Goal: Task Accomplishment & Management: Use online tool/utility

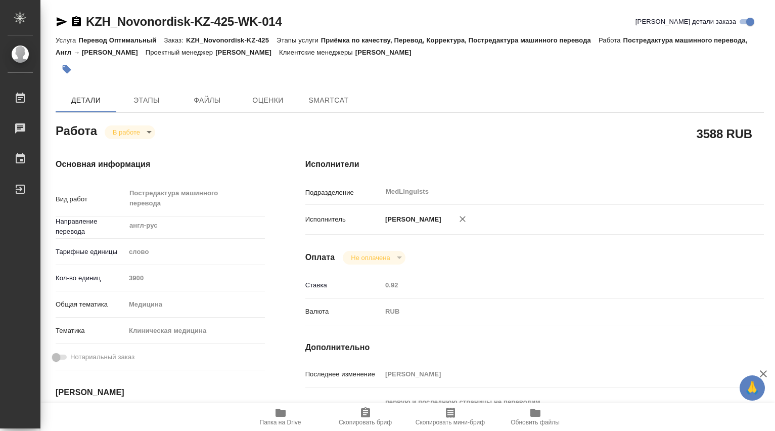
type textarea "x"
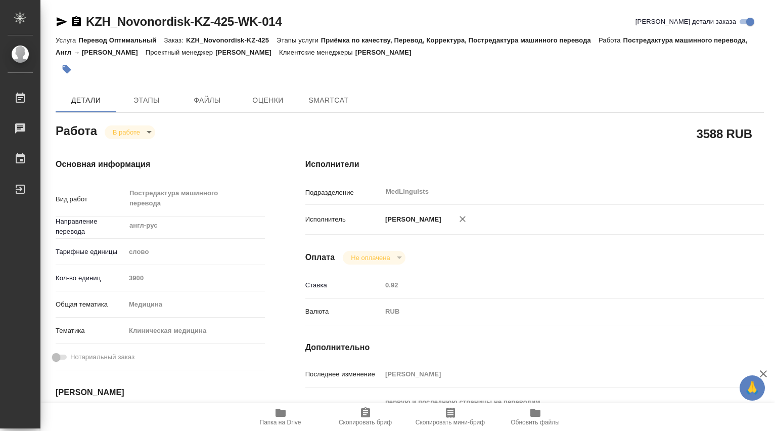
type textarea "x"
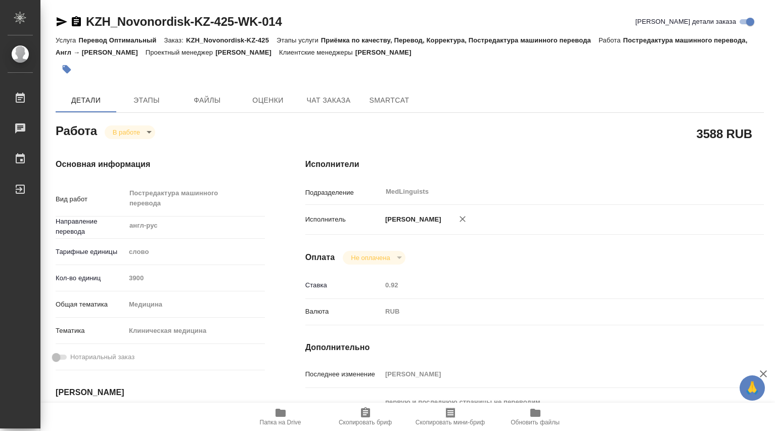
click at [280, 408] on icon "button" at bounding box center [281, 412] width 12 height 12
type textarea "x"
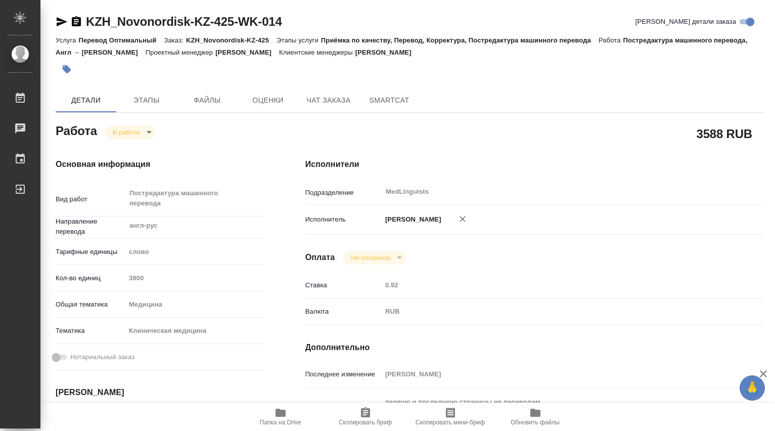
type textarea "x"
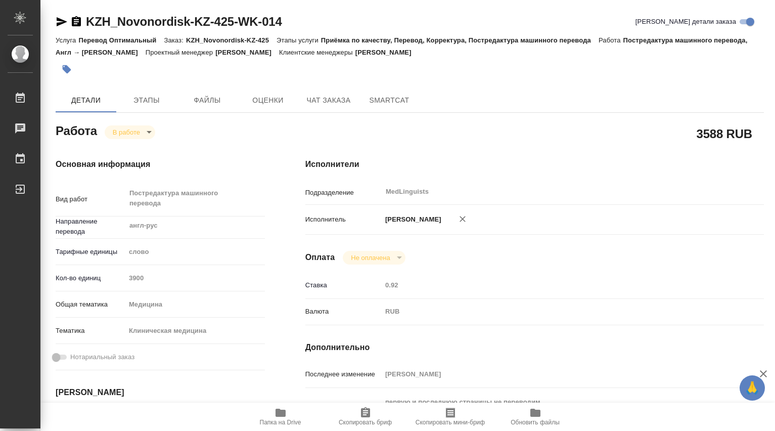
type textarea "x"
click at [149, 133] on body "🙏 .cls-1 fill:#fff; AWATERA Dmitrieva Olga Работы 0 Чаты График Выйти KZH_Novon…" at bounding box center [387, 215] width 775 height 431
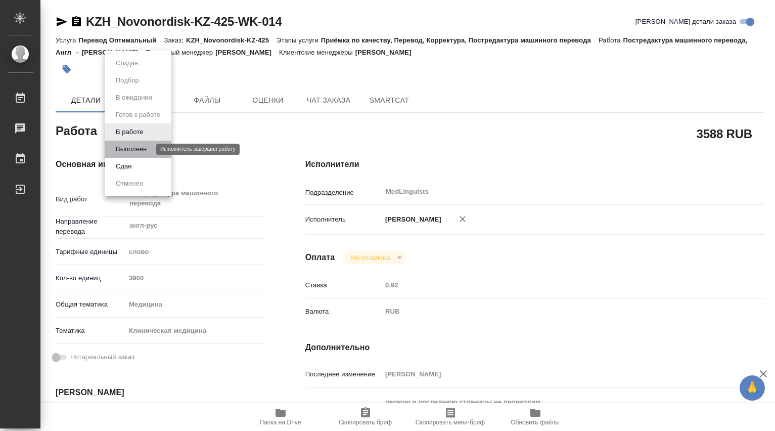
click at [131, 148] on button "Выполнен" at bounding box center [131, 149] width 37 height 11
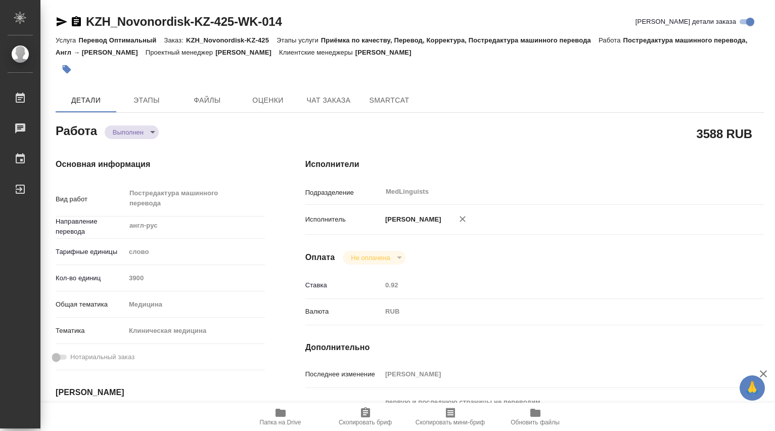
type textarea "x"
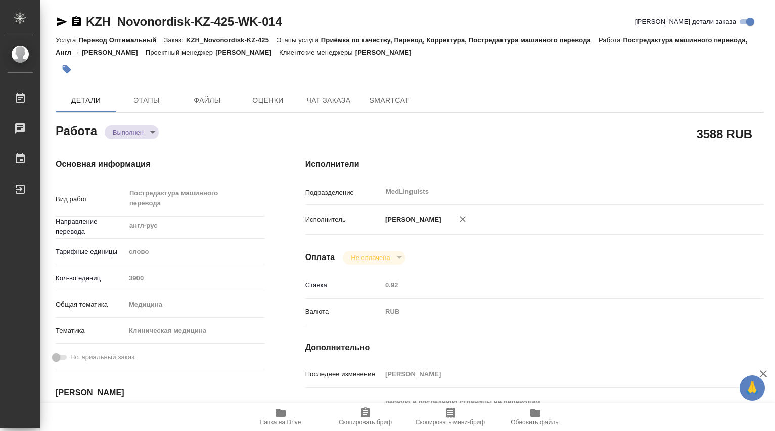
type textarea "x"
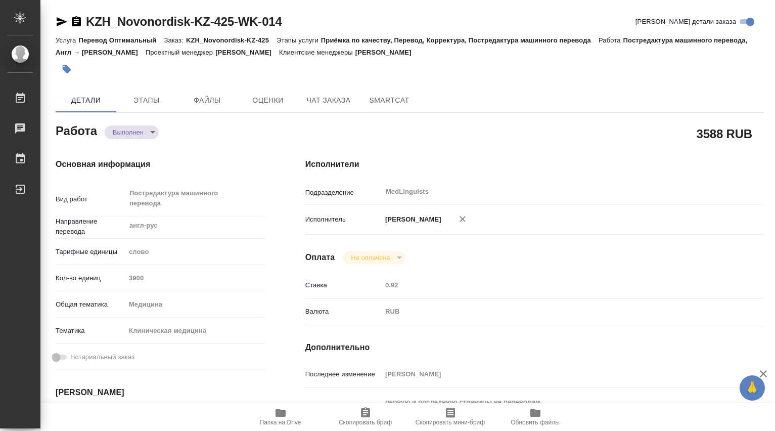
type textarea "x"
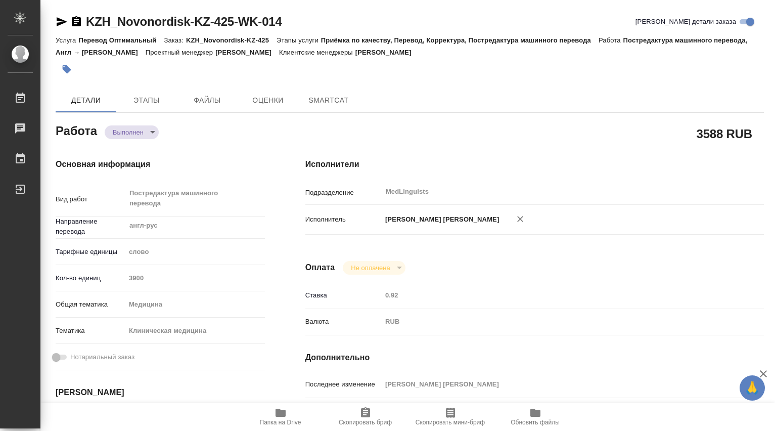
type textarea "x"
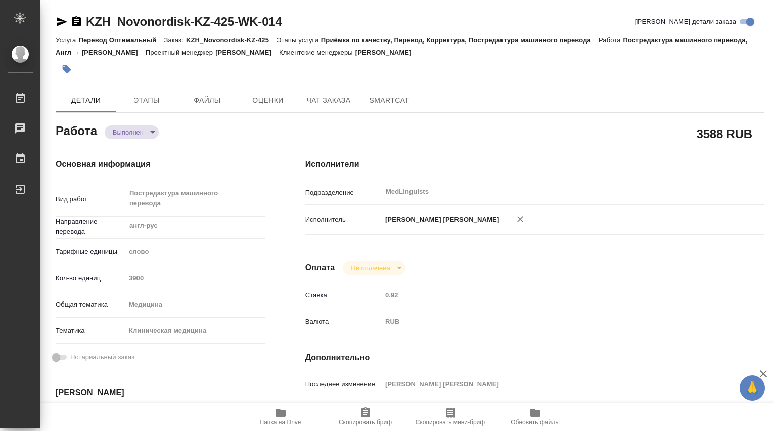
click at [283, 414] on icon "button" at bounding box center [281, 412] width 10 height 8
type textarea "x"
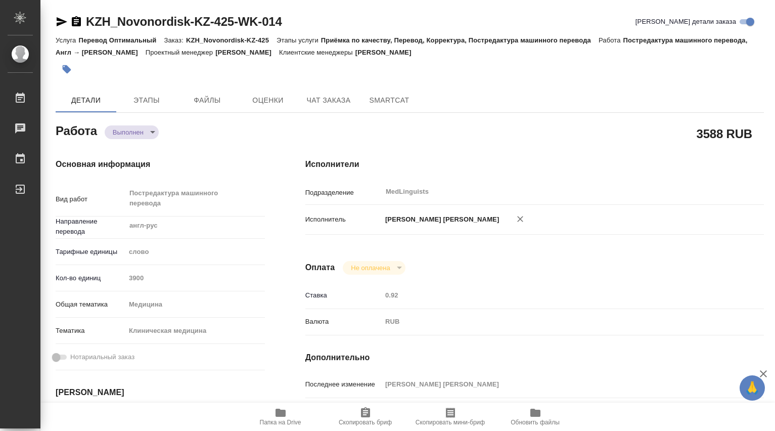
type textarea "x"
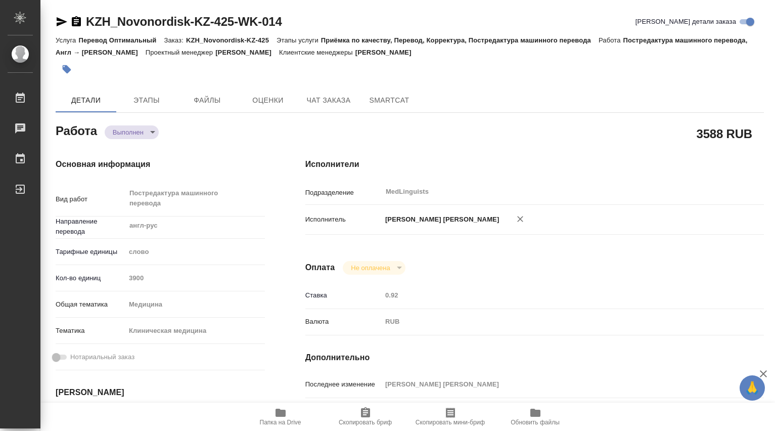
type textarea "x"
click at [396, 94] on span "SmartCat" at bounding box center [389, 100] width 49 height 13
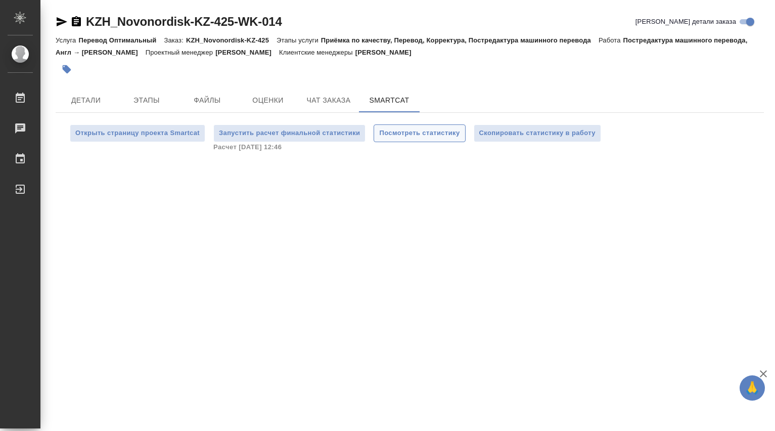
click at [400, 130] on span "Посмотреть статистику" at bounding box center [419, 133] width 80 height 12
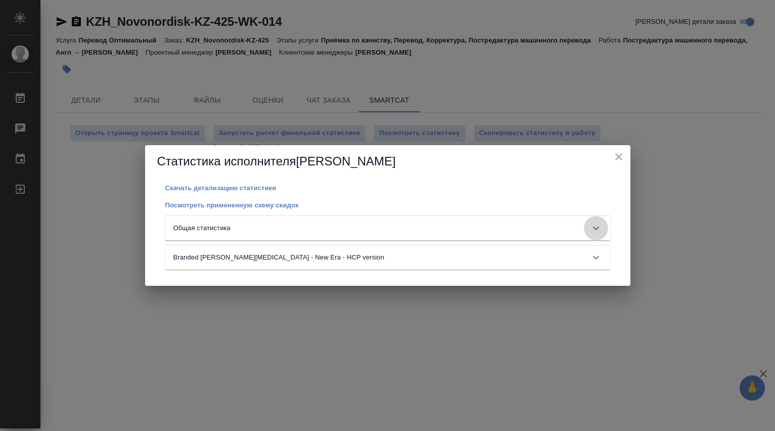
click at [598, 225] on icon at bounding box center [596, 228] width 12 height 12
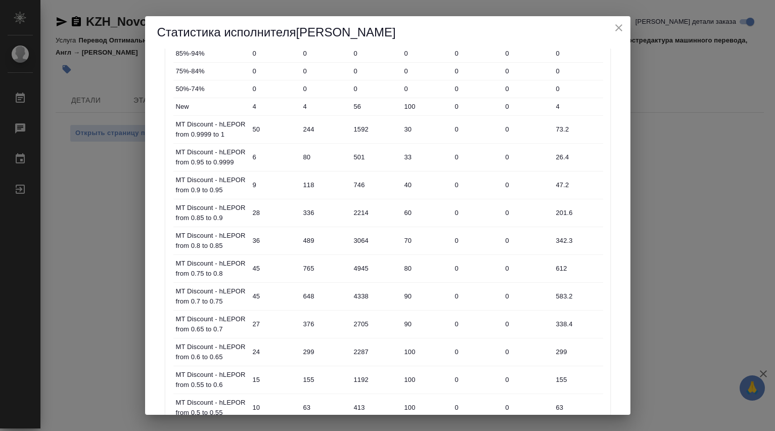
scroll to position [544, 0]
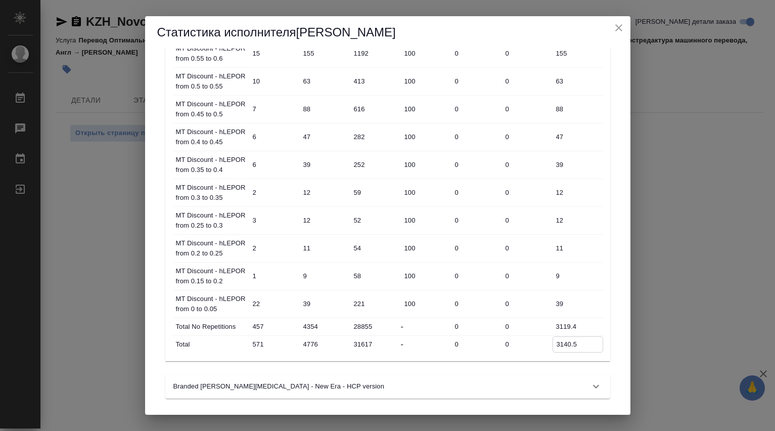
drag, startPoint x: 555, startPoint y: 346, endPoint x: 578, endPoint y: 346, distance: 23.3
click at [578, 346] on input "3140.5" at bounding box center [578, 344] width 50 height 15
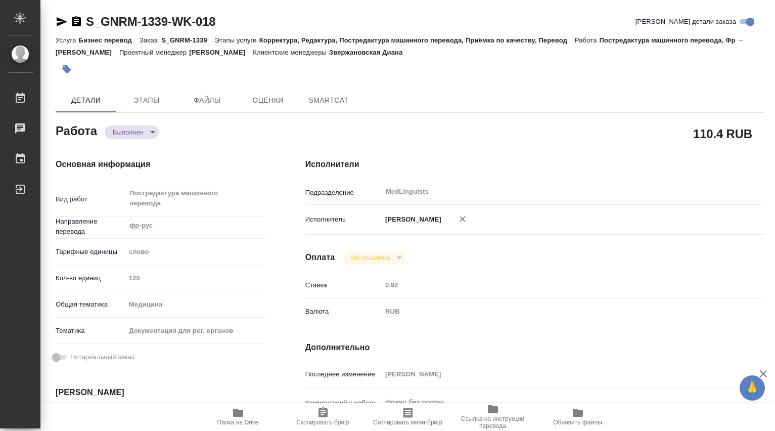
type textarea "x"
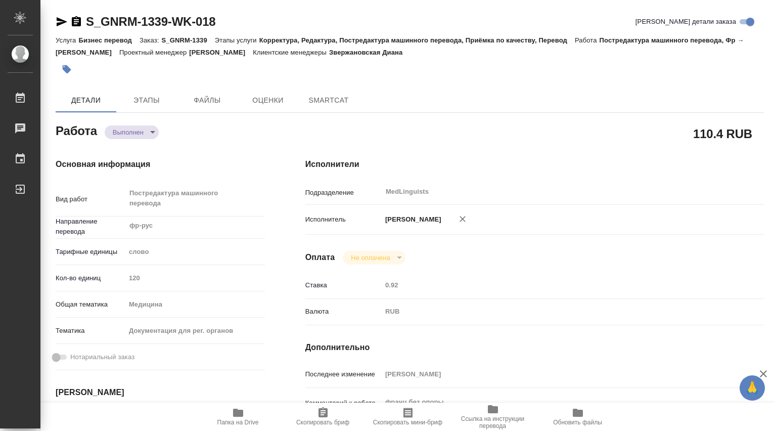
type textarea "x"
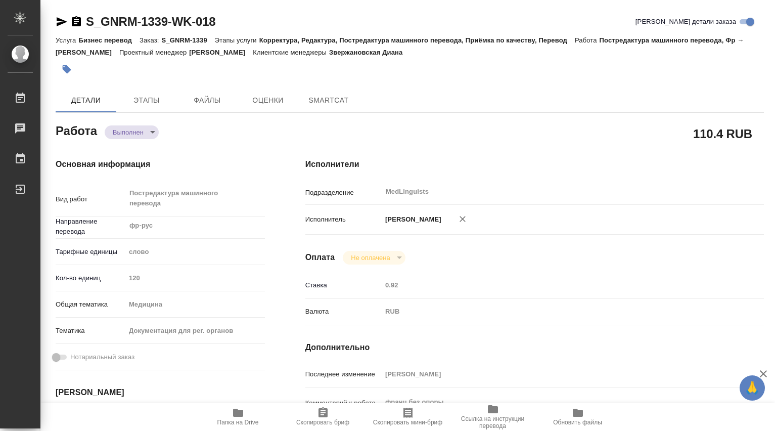
type textarea "x"
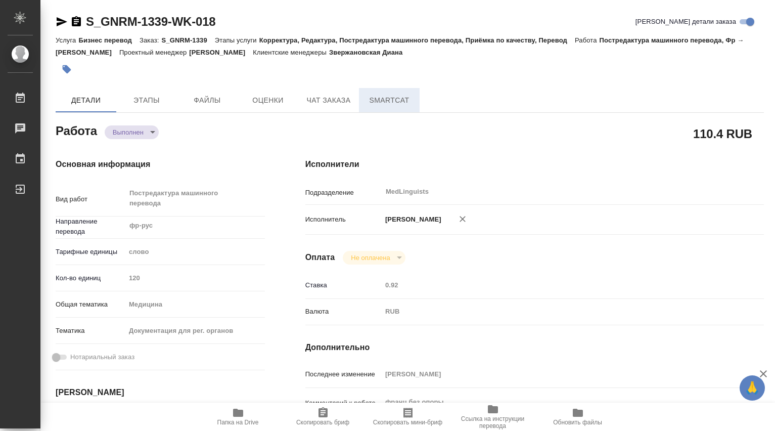
type textarea "x"
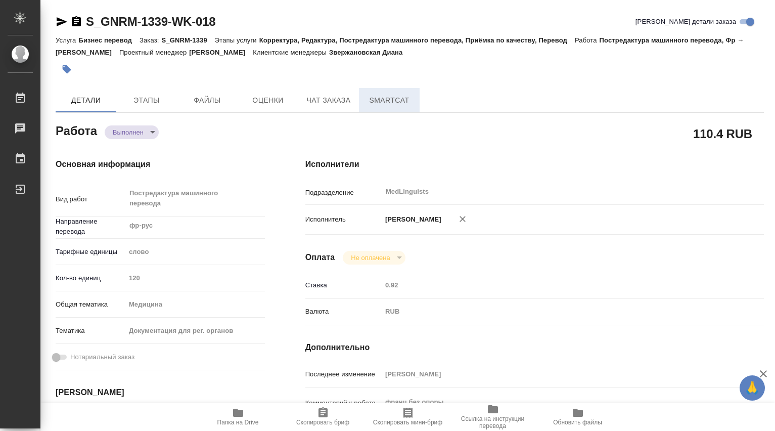
click at [404, 101] on span "SmartCat" at bounding box center [389, 100] width 49 height 13
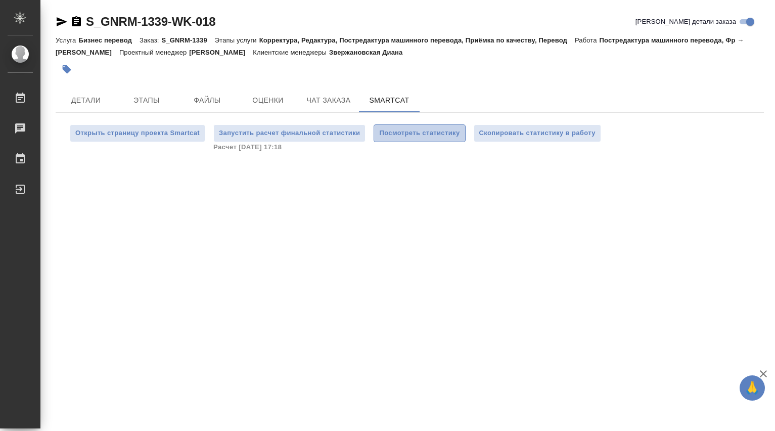
click at [443, 138] on span "Посмотреть статистику" at bounding box center [419, 133] width 80 height 12
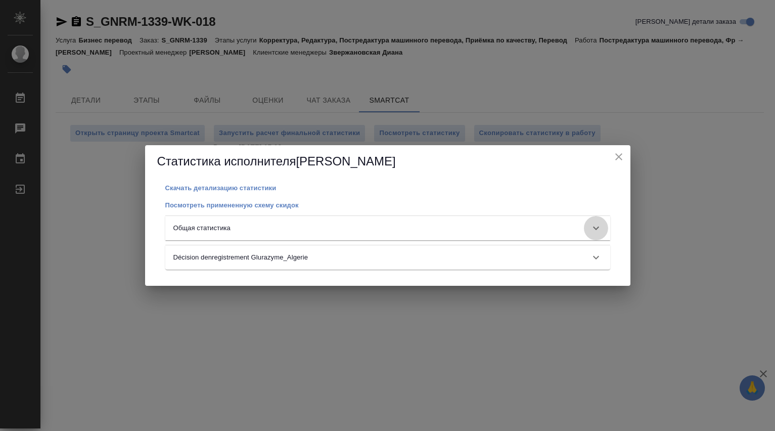
click at [598, 227] on icon at bounding box center [596, 228] width 6 height 4
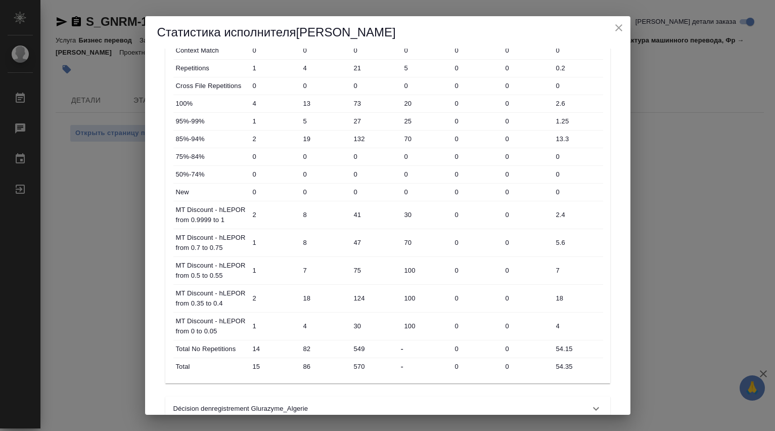
scroll to position [155, 0]
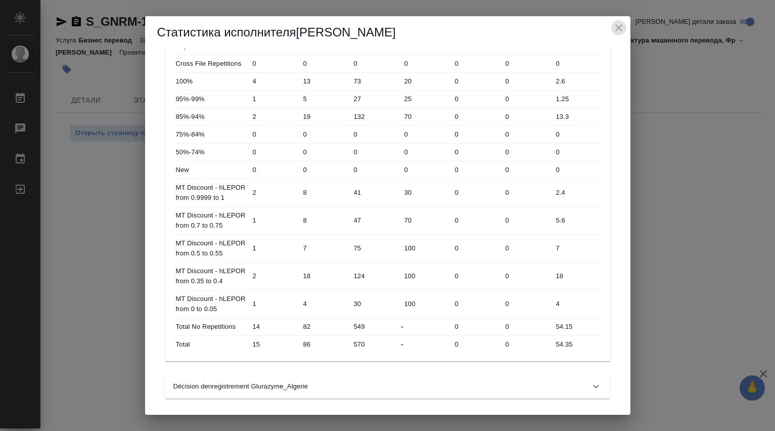
click at [621, 26] on icon "close" at bounding box center [618, 27] width 7 height 7
